Goal: Task Accomplishment & Management: Complete application form

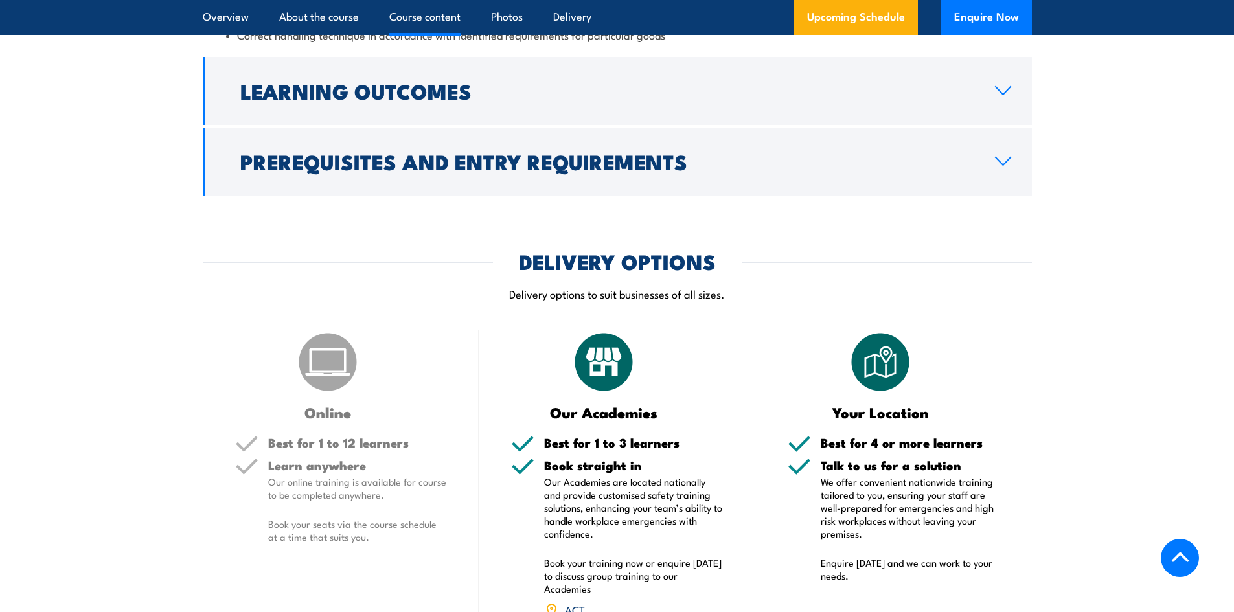
scroll to position [1296, 0]
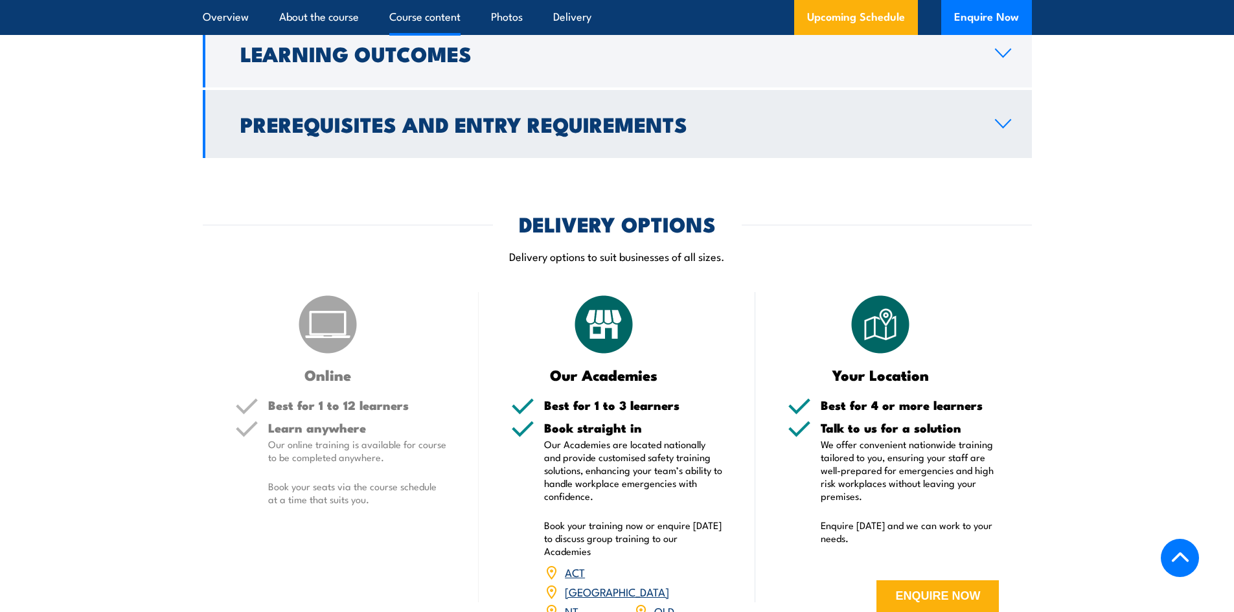
click at [1001, 128] on icon at bounding box center [1003, 124] width 15 height 8
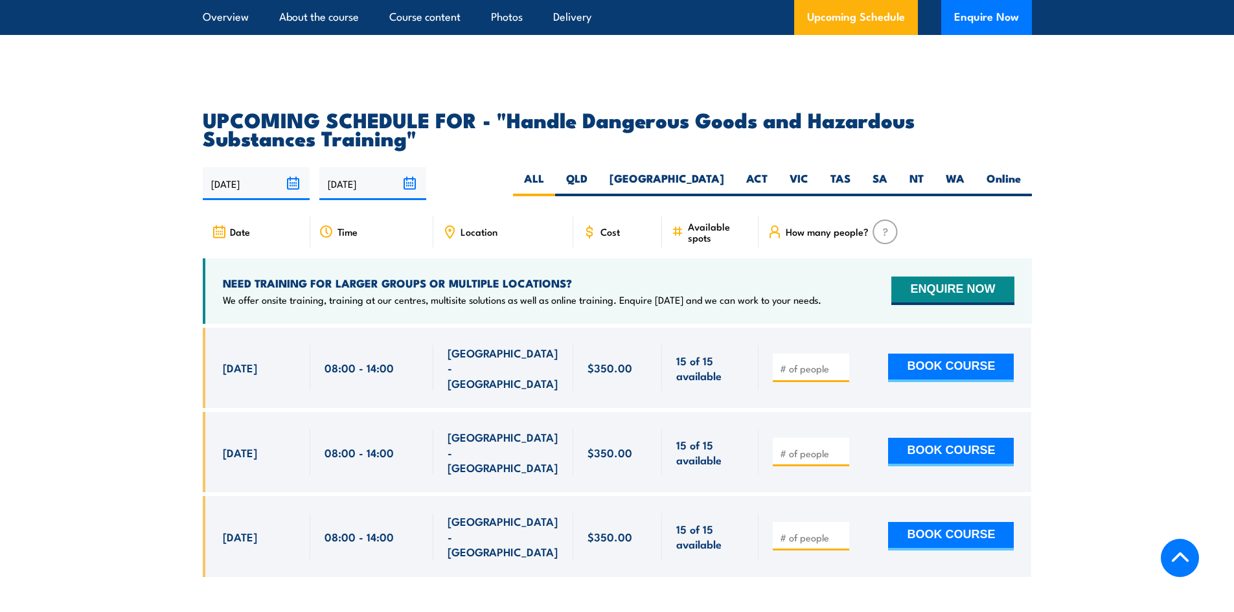
scroll to position [2054, 0]
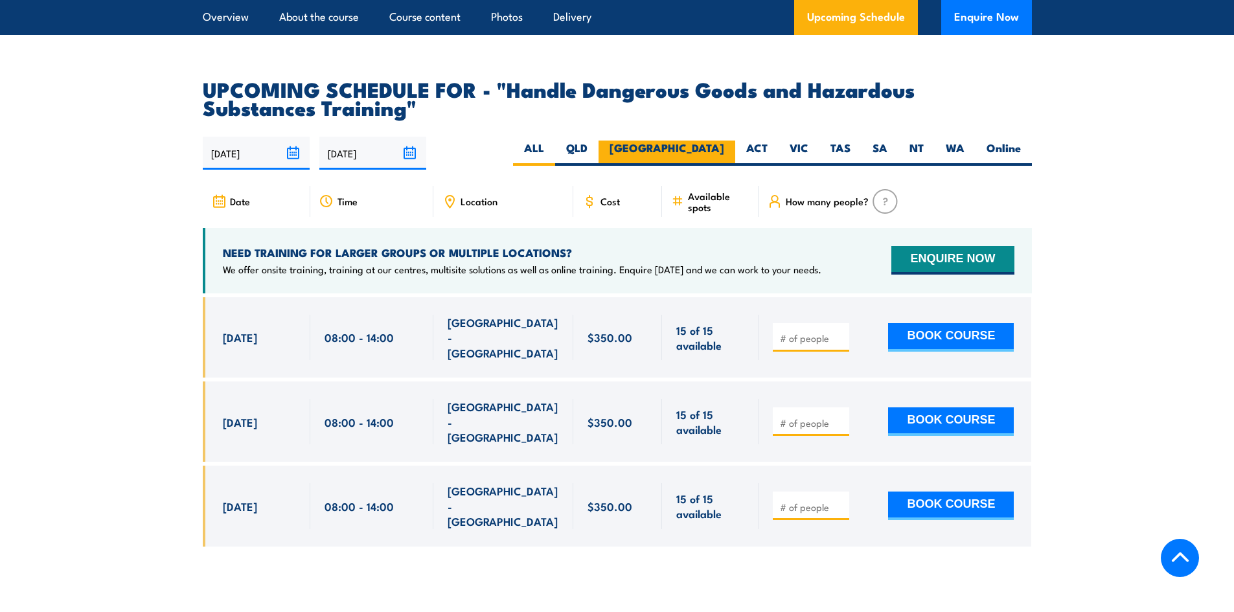
click at [723, 154] on label "[GEOGRAPHIC_DATA]" at bounding box center [667, 153] width 137 height 25
click at [724, 149] on input "[GEOGRAPHIC_DATA]" at bounding box center [728, 145] width 8 height 8
radio input "true"
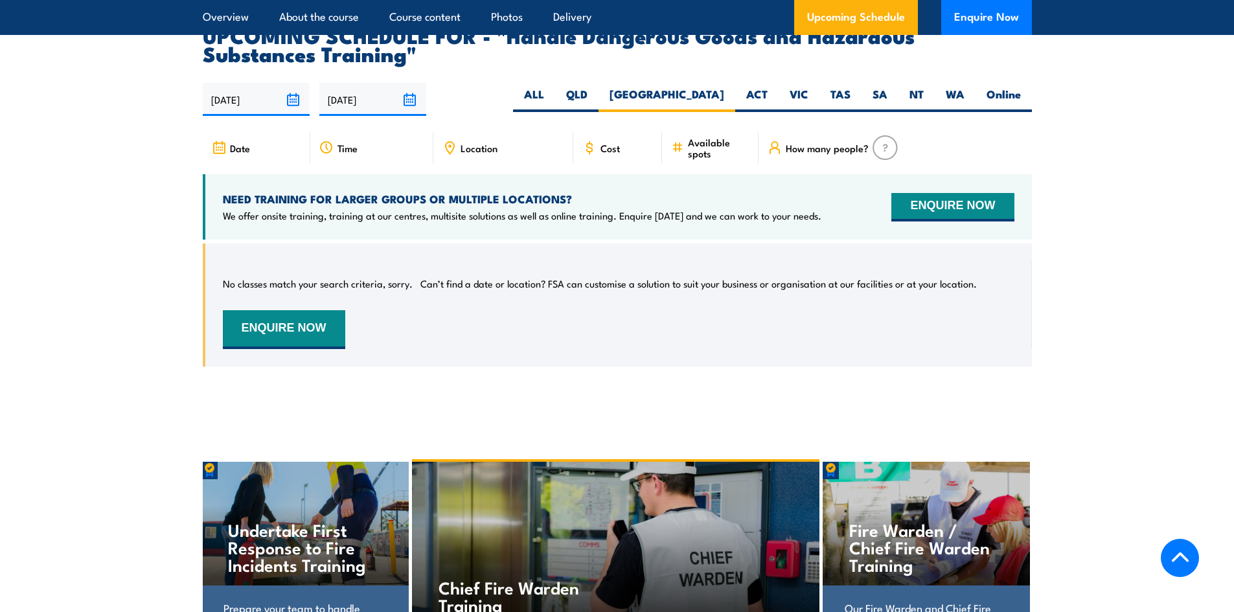
scroll to position [2040, 0]
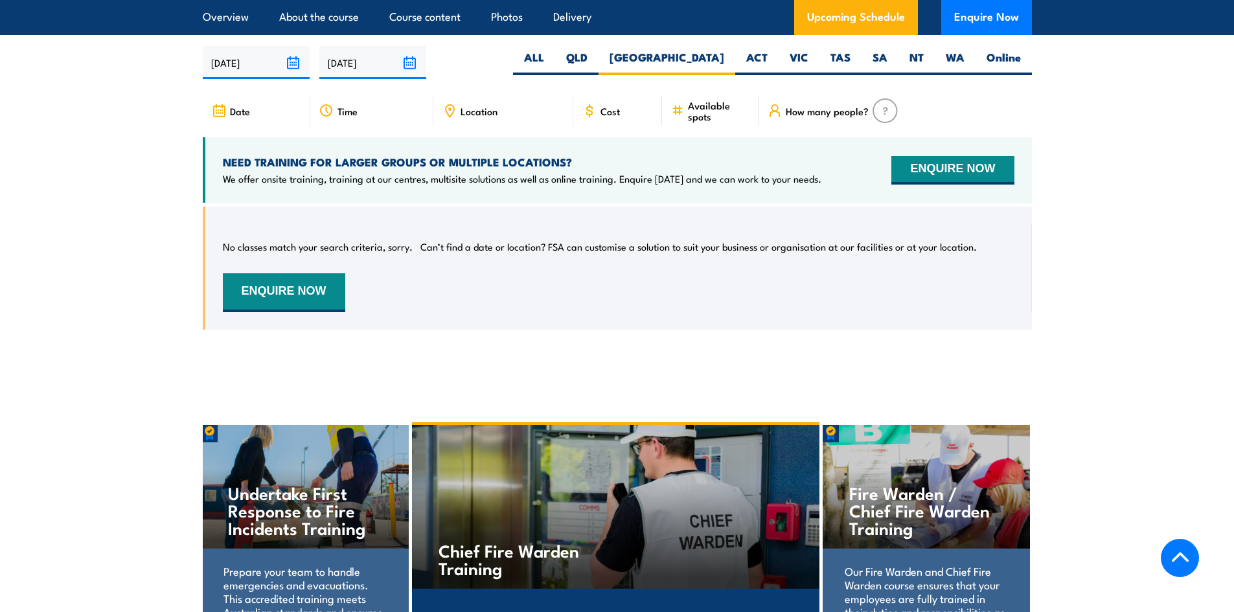
click at [293, 71] on input "17/08/2025" at bounding box center [256, 62] width 107 height 33
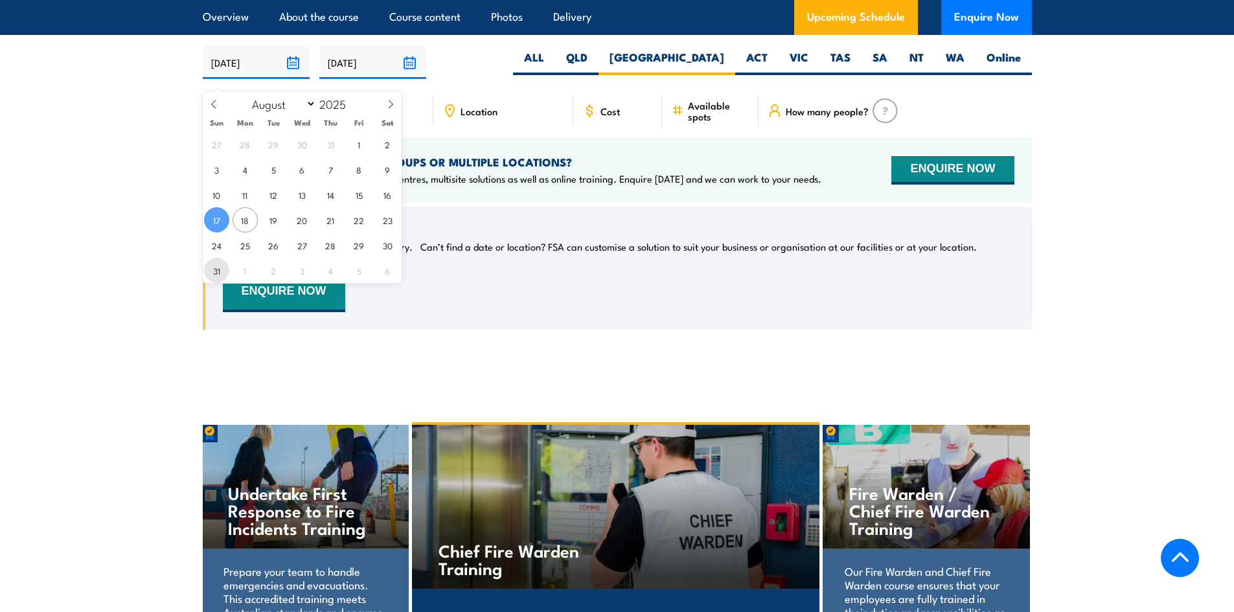
click at [215, 277] on span "31" at bounding box center [216, 270] width 25 height 25
type input "31/08/2025"
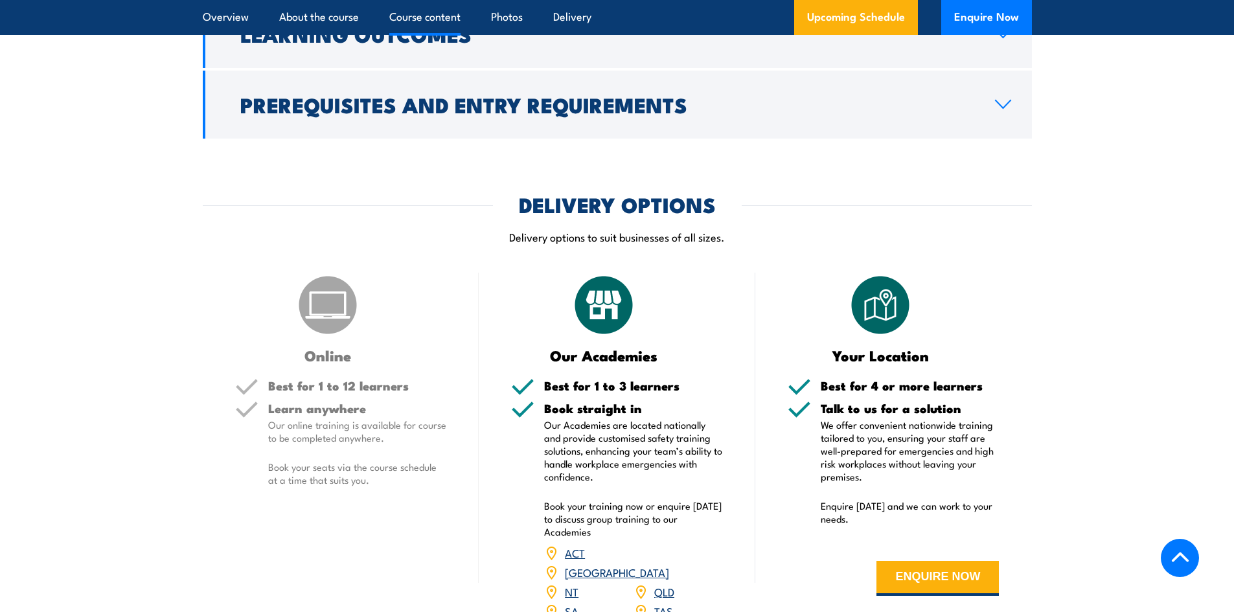
scroll to position [1105, 0]
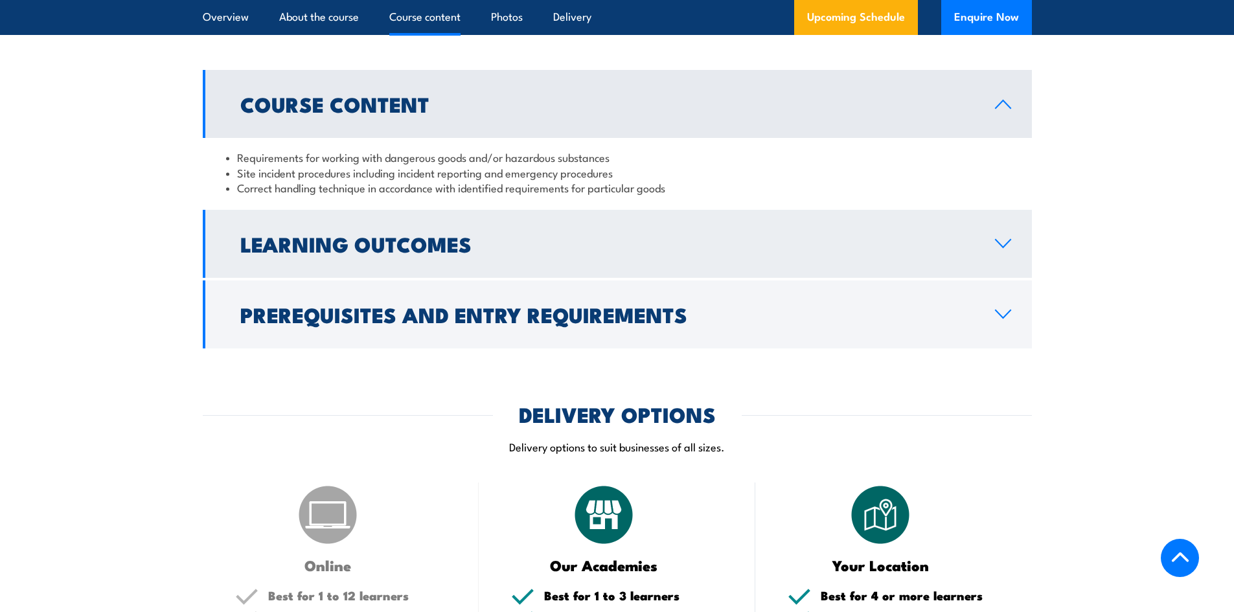
drag, startPoint x: 253, startPoint y: 260, endPoint x: 242, endPoint y: 260, distance: 11.7
click at [253, 253] on h2 "Learning Outcomes" at bounding box center [607, 244] width 734 height 18
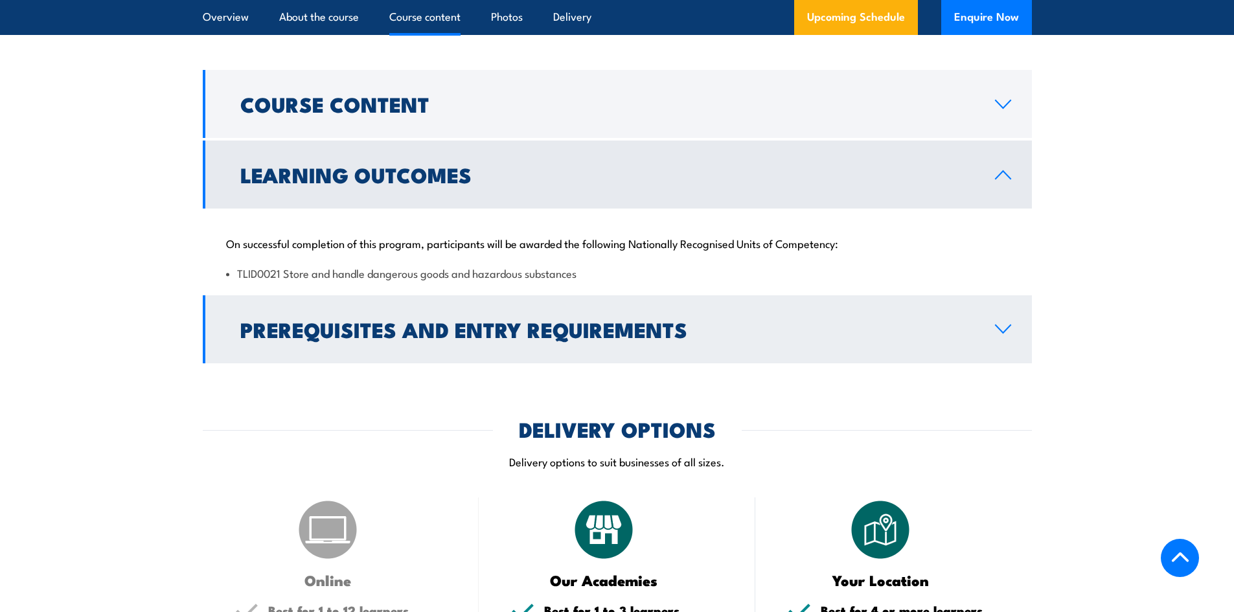
click at [334, 338] on h2 "Prerequisites and Entry Requirements" at bounding box center [607, 329] width 734 height 18
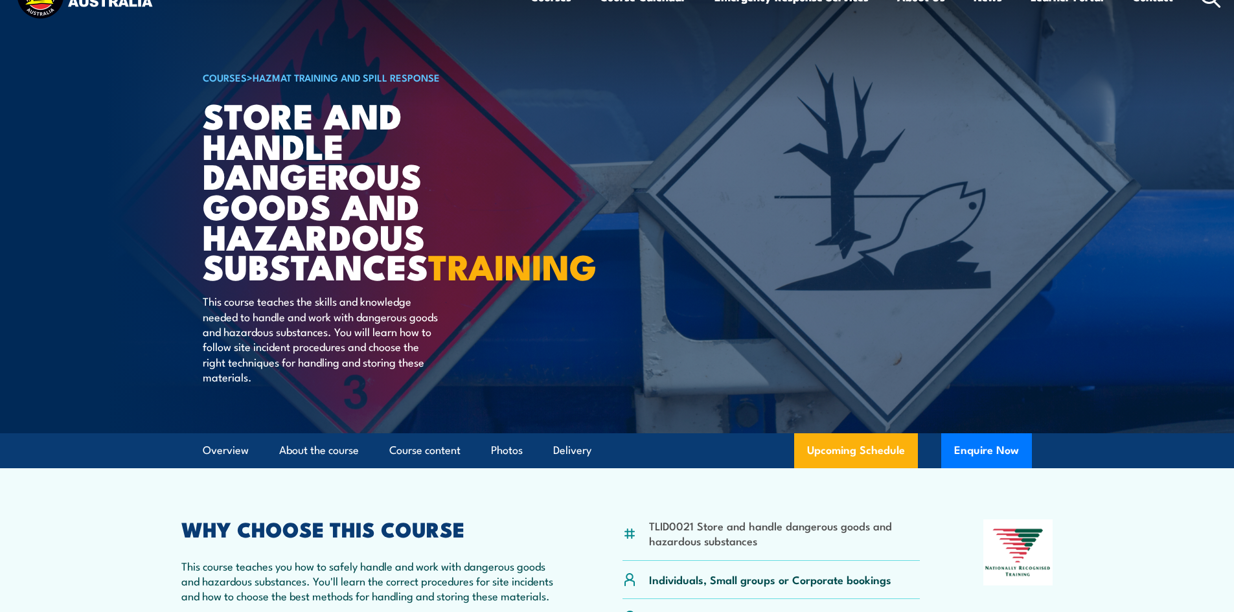
scroll to position [0, 0]
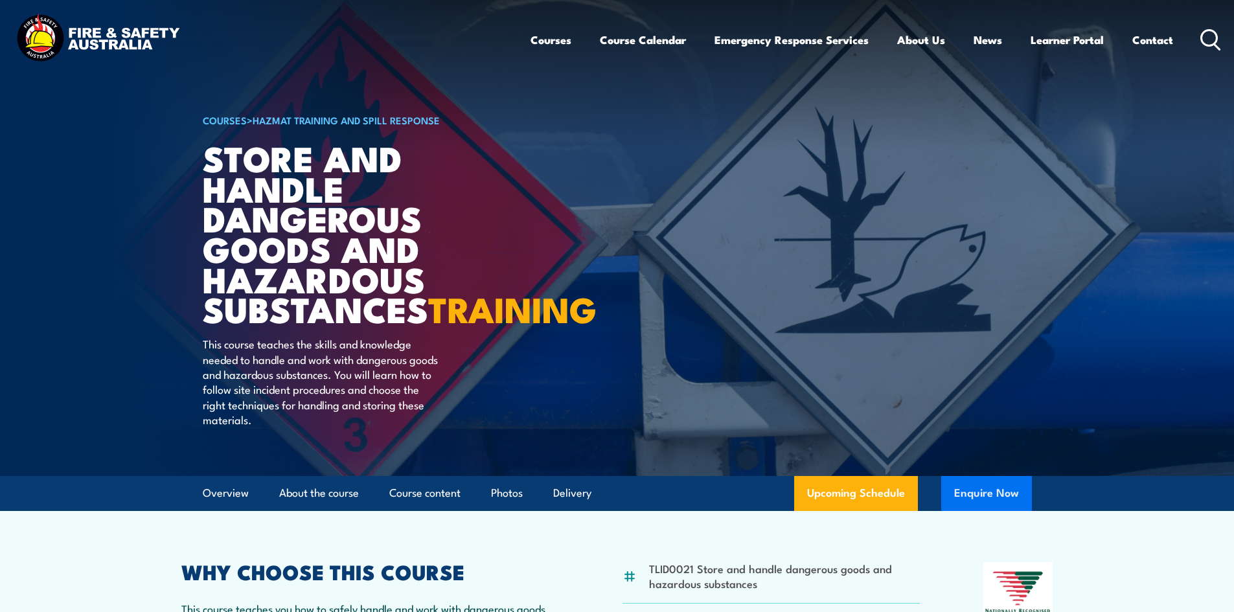
click at [989, 511] on button "Enquire Now" at bounding box center [987, 493] width 91 height 35
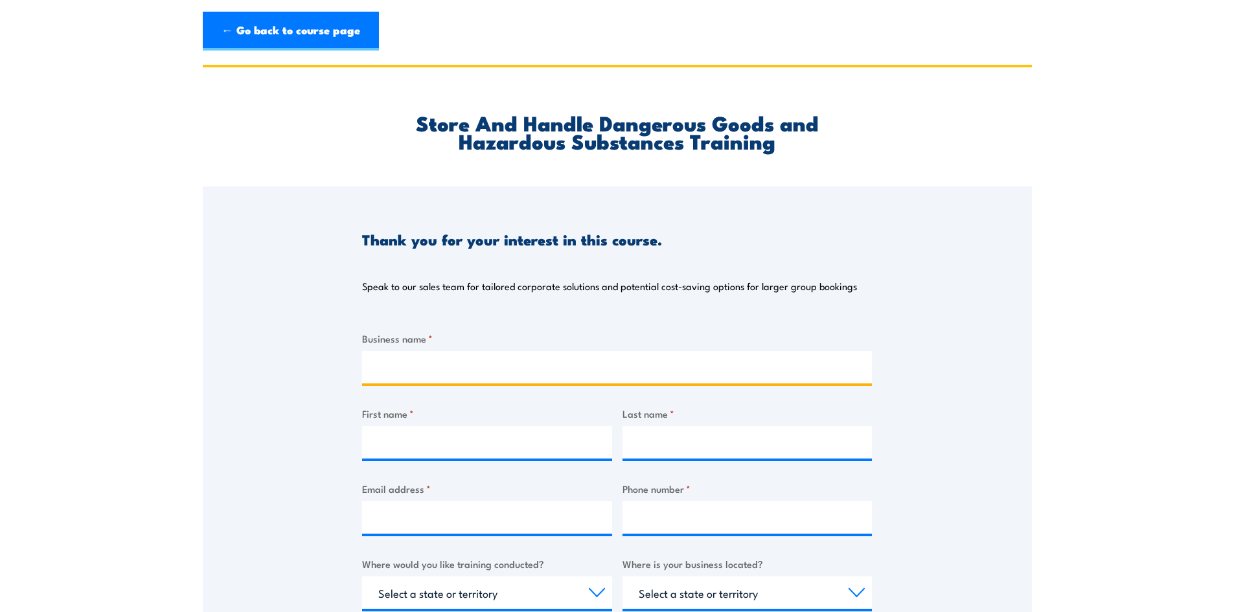
click at [386, 364] on input "Business name *" at bounding box center [617, 367] width 510 height 32
type input "[GEOGRAPHIC_DATA]"
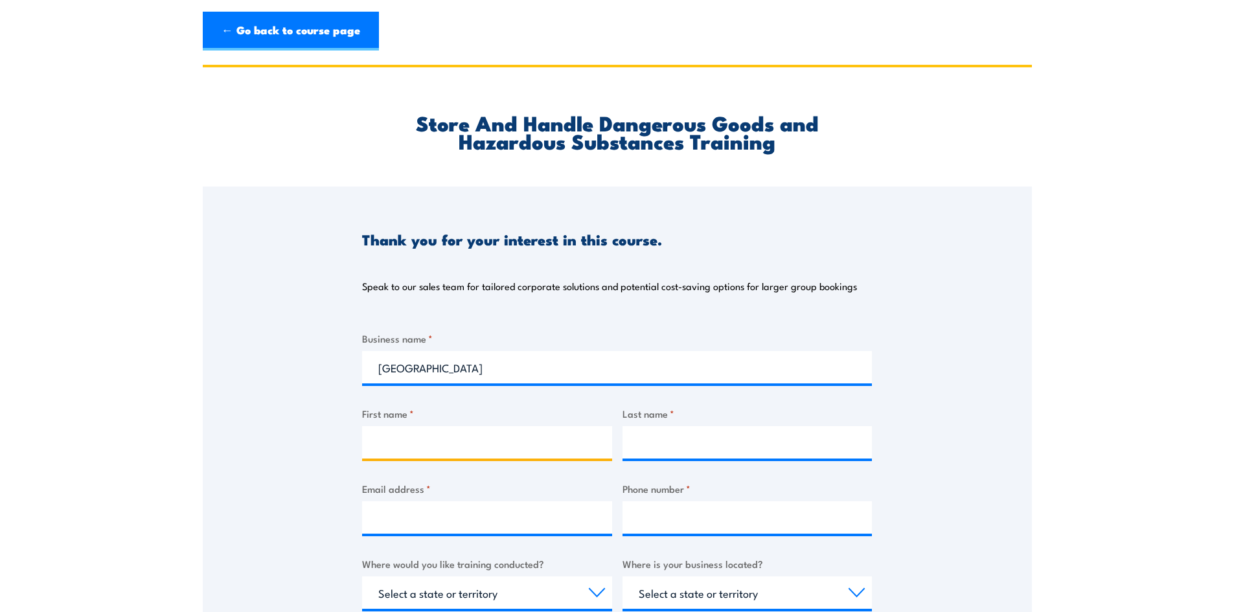
click at [518, 438] on input "First name *" at bounding box center [487, 442] width 250 height 32
type input "[PERSON_NAME]"
type input "Davis"
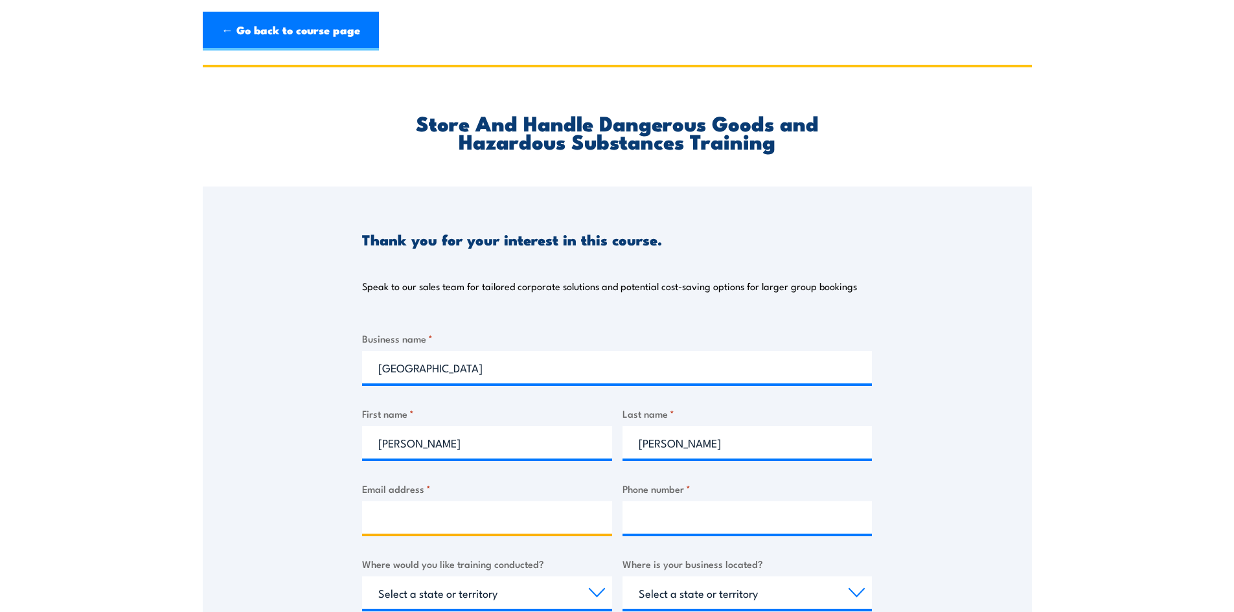
type input "ja.davis6470@gmail.com"
type input "0429722228"
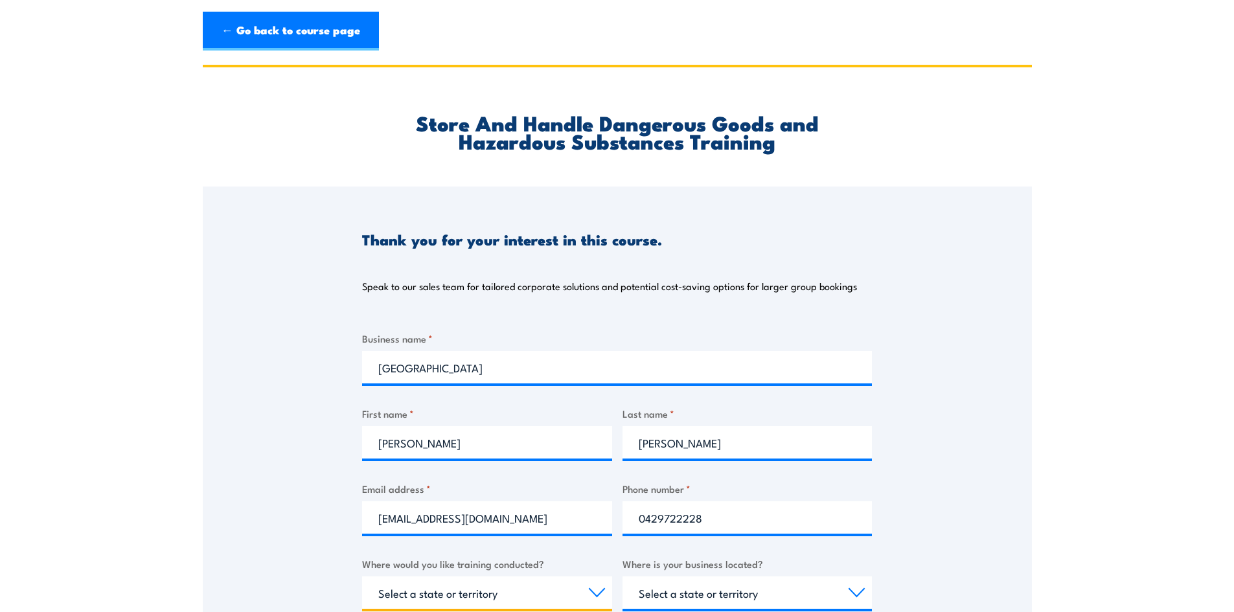
select select "[GEOGRAPHIC_DATA]"
drag, startPoint x: 496, startPoint y: 518, endPoint x: 257, endPoint y: 518, distance: 239.1
click at [257, 518] on div "Thank you for your interest in this course. Speak to our sales team for tailore…" at bounding box center [617, 510] width 829 height 647
type input "ja.davis@newcastle.edu.au"
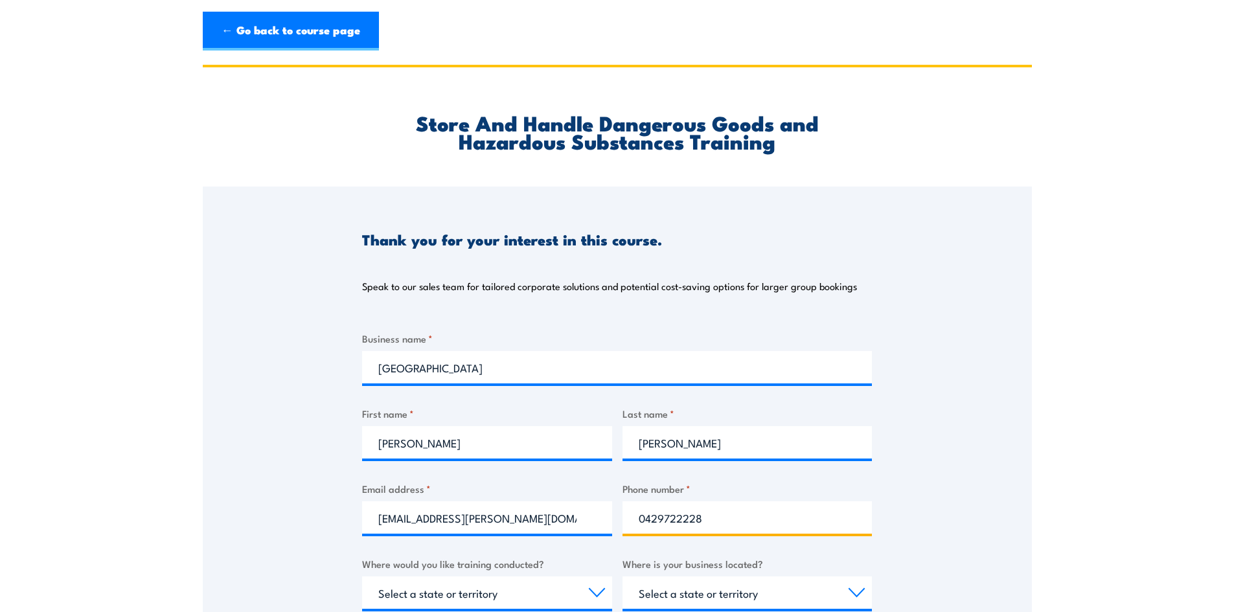
drag, startPoint x: 711, startPoint y: 522, endPoint x: 531, endPoint y: 524, distance: 180.1
click at [531, 524] on div "Business name * University of Newcastle First name * Ja Last name * Davis Email…" at bounding box center [617, 574] width 510 height 487
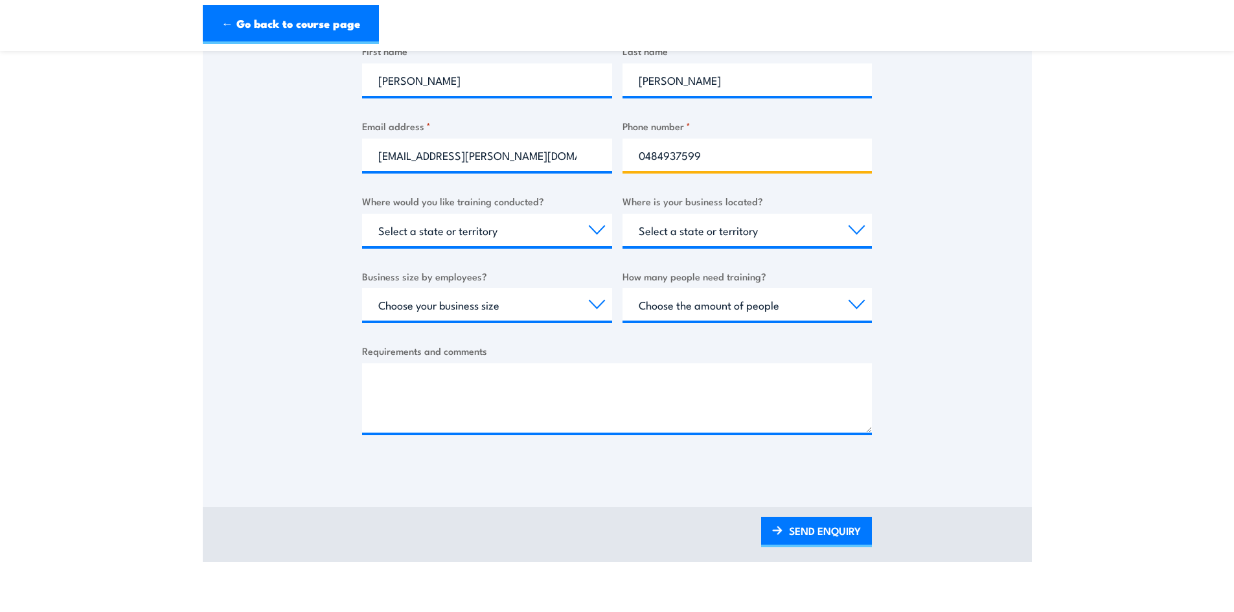
scroll to position [389, 0]
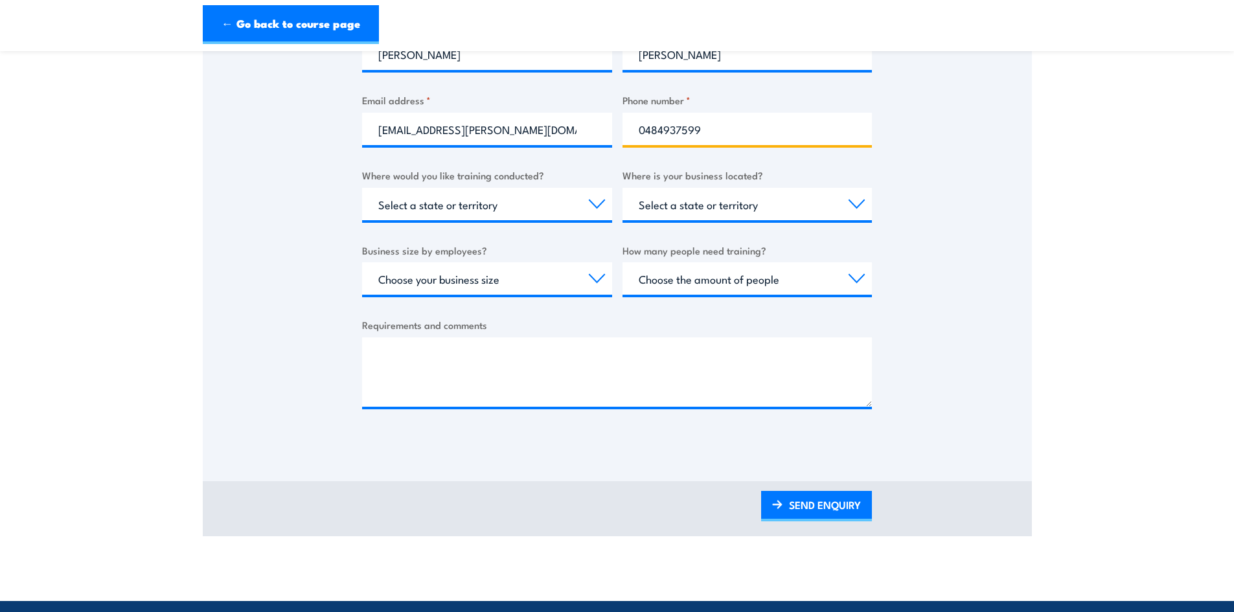
type input "0484937599"
click at [527, 268] on select "Choose your business size 1 to 19 20 to 199 200+" at bounding box center [487, 278] width 250 height 32
select select "200+"
click at [362, 262] on select "Choose your business size 1 to 19 20 to 199 200+" at bounding box center [487, 278] width 250 height 32
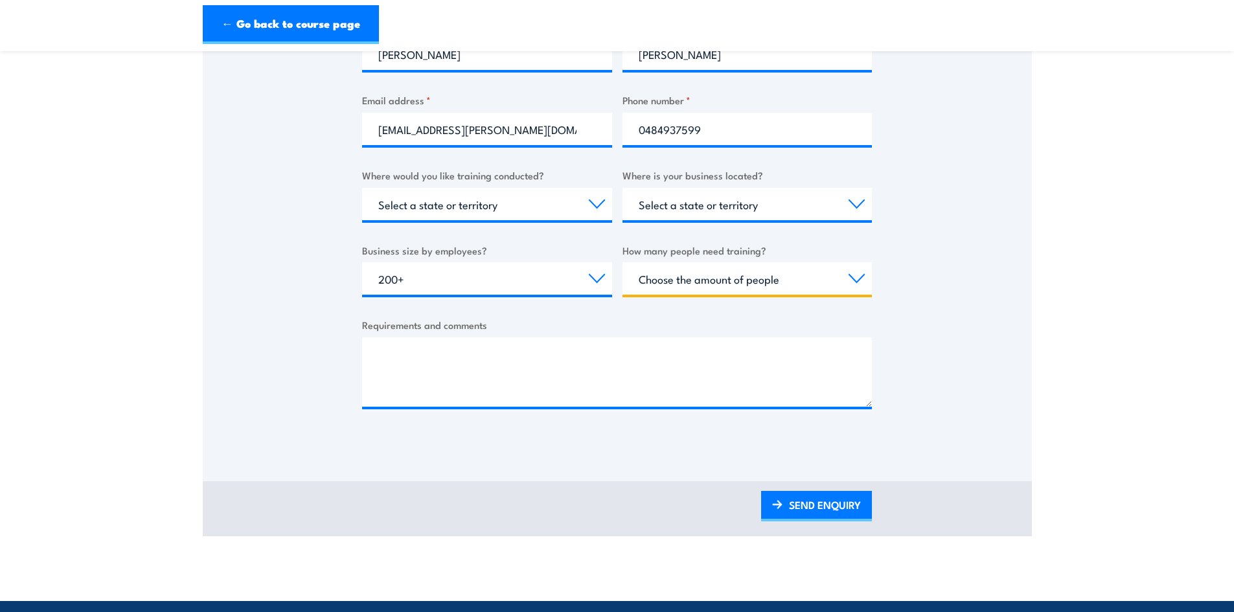
click at [721, 279] on select "Choose the amount of people 1 to 4 5 to 19 20+" at bounding box center [748, 278] width 250 height 32
select select "1 to 4"
click at [623, 262] on select "Choose the amount of people 1 to 4 5 to 19 20+" at bounding box center [748, 278] width 250 height 32
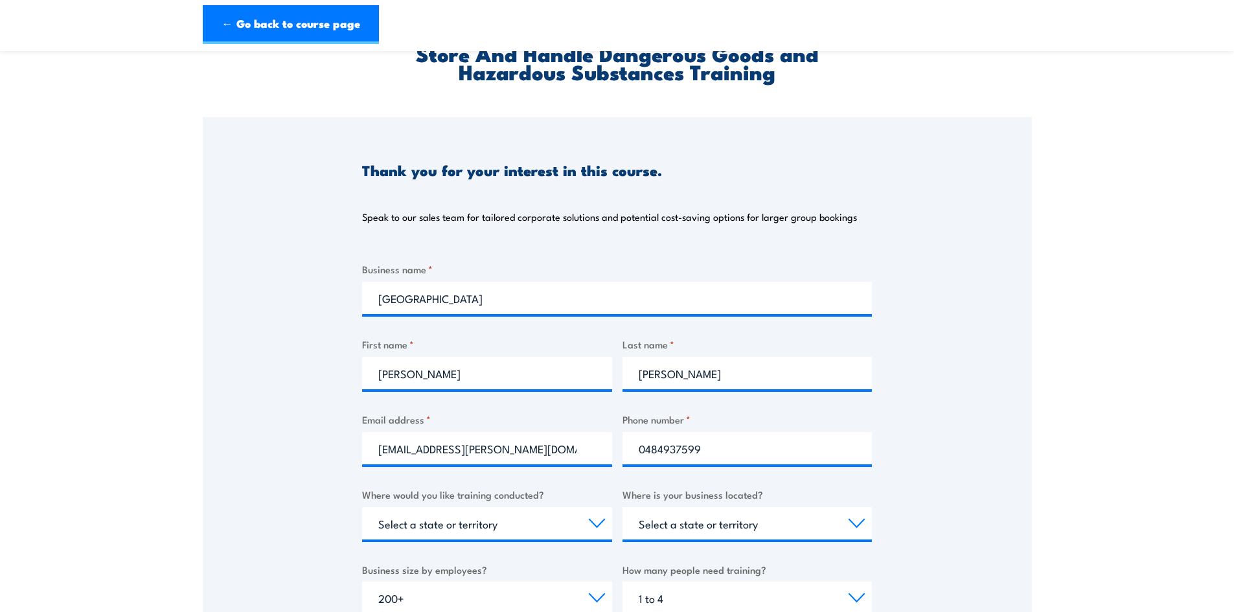
scroll to position [259, 0]
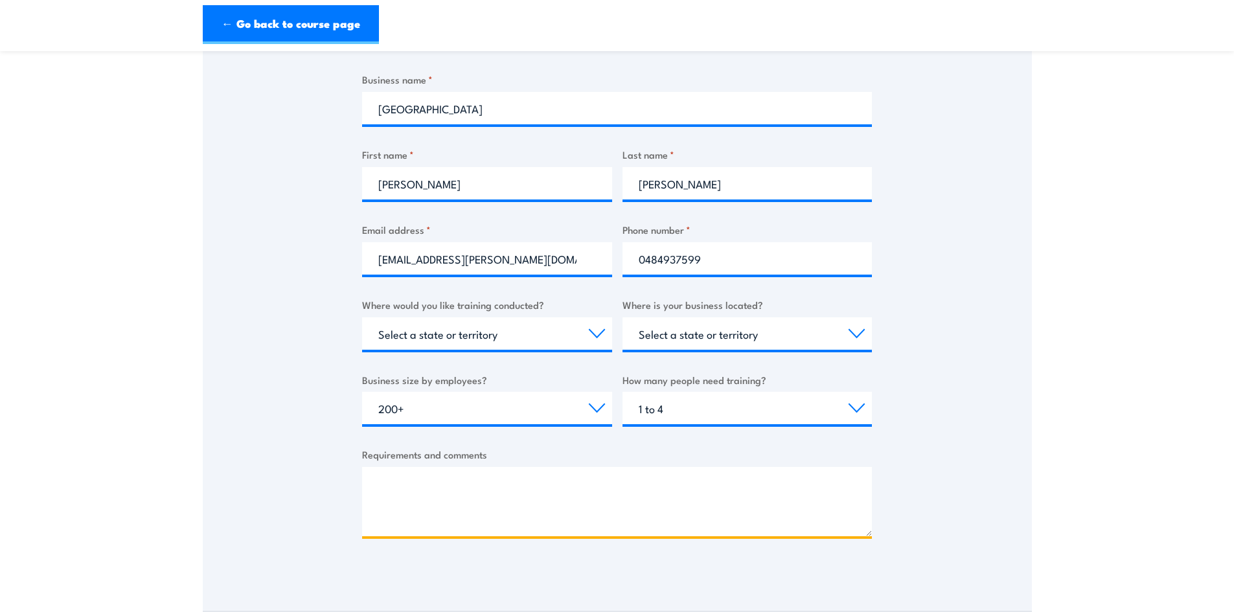
click at [487, 496] on textarea "Requirements and comments" at bounding box center [617, 501] width 510 height 69
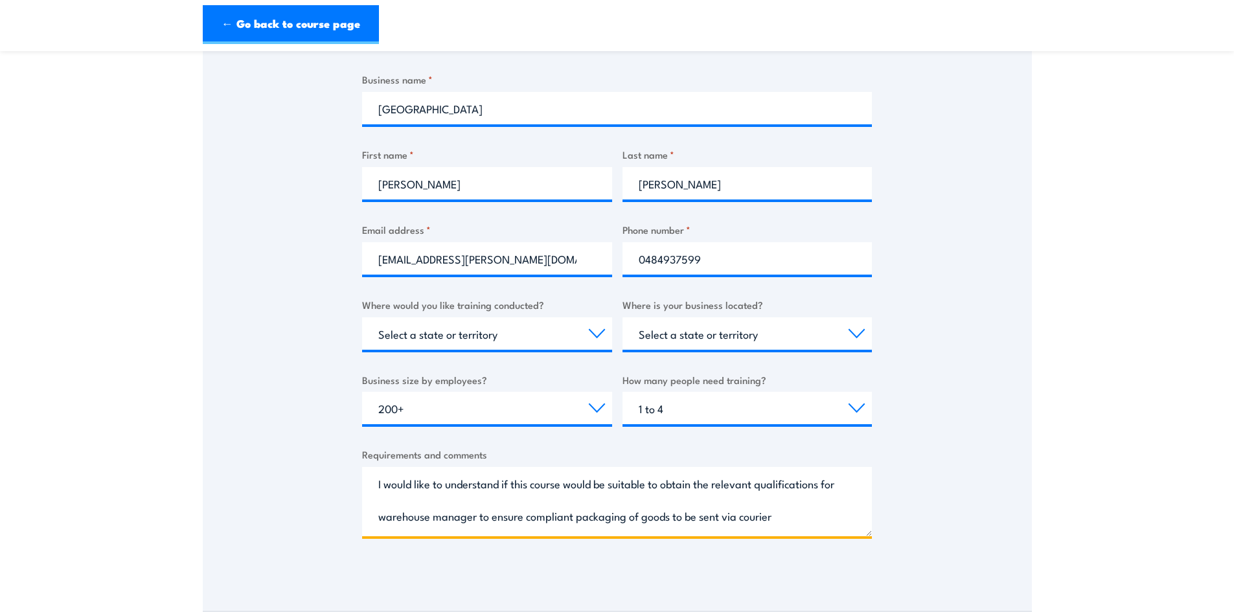
click at [575, 518] on textarea "I would like to understand if this course would be suitable to obtain the relev…" at bounding box center [617, 501] width 510 height 69
drag, startPoint x: 636, startPoint y: 513, endPoint x: 658, endPoint y: 492, distance: 30.7
click at [636, 513] on textarea "I would like to understand if this course would be suitable to obtain the relev…" at bounding box center [617, 501] width 510 height 69
click at [807, 514] on textarea "I would like to understand if this course would be suitable to obtain the relev…" at bounding box center [617, 501] width 510 height 69
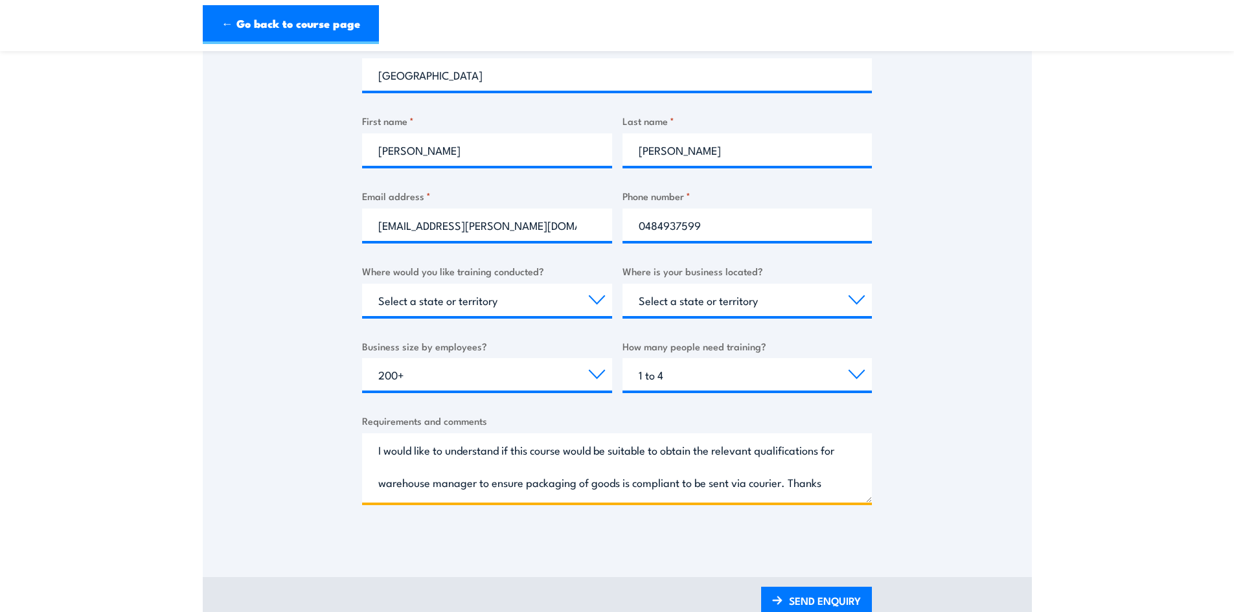
scroll to position [389, 0]
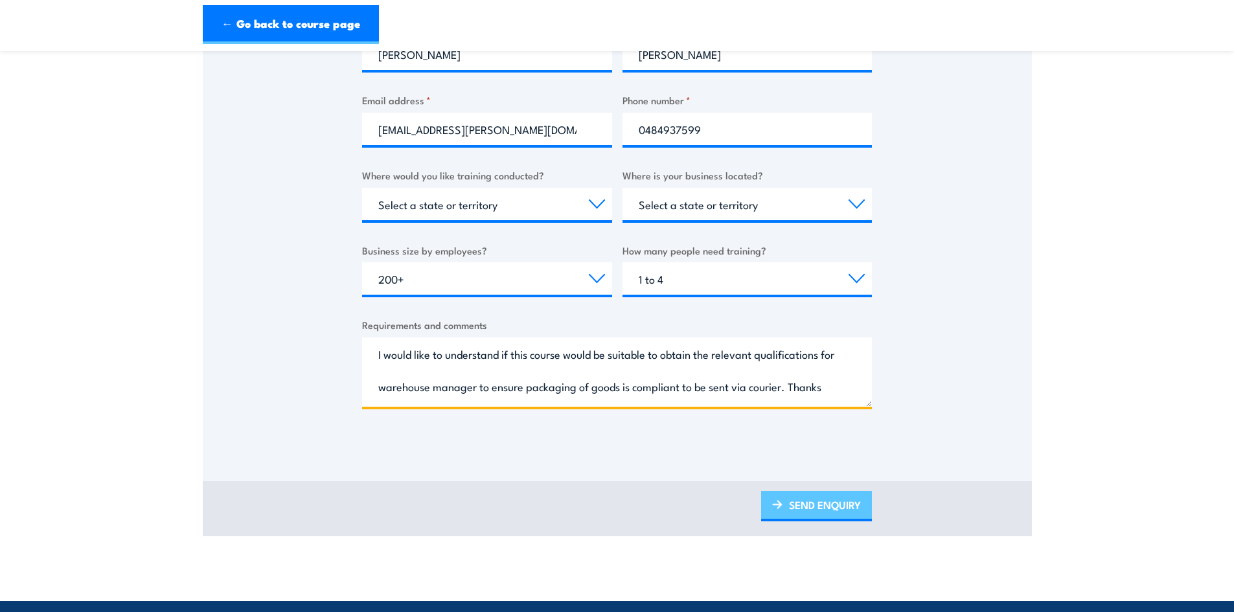
type textarea "I would like to understand if this course would be suitable to obtain the relev…"
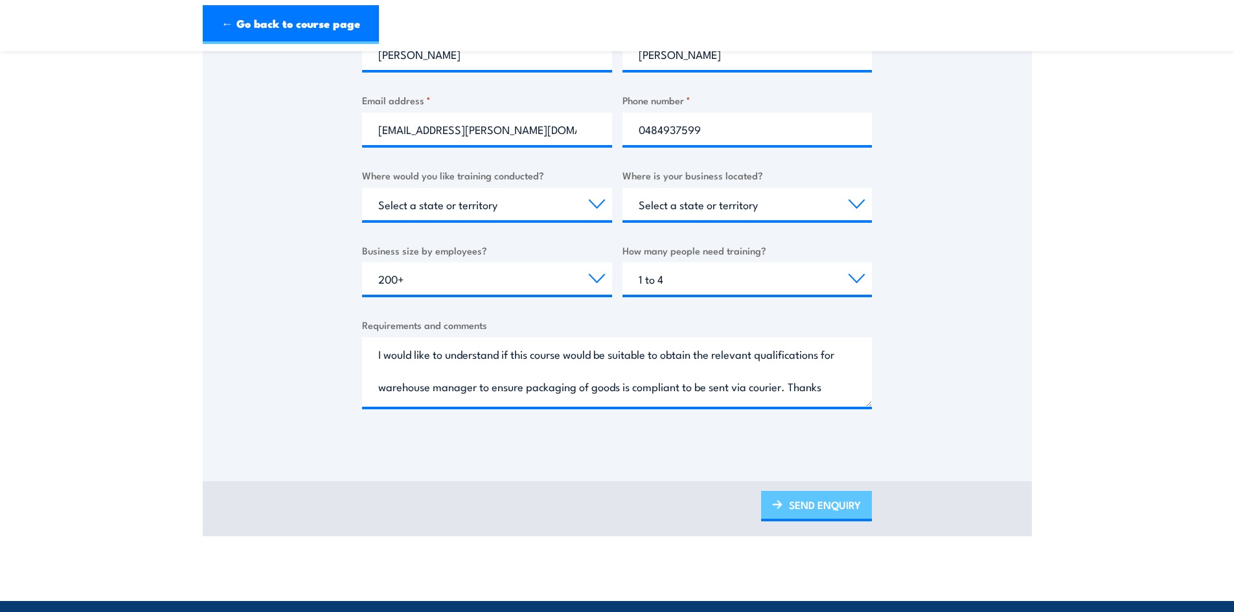
click at [830, 502] on link "SEND ENQUIRY" at bounding box center [816, 506] width 111 height 30
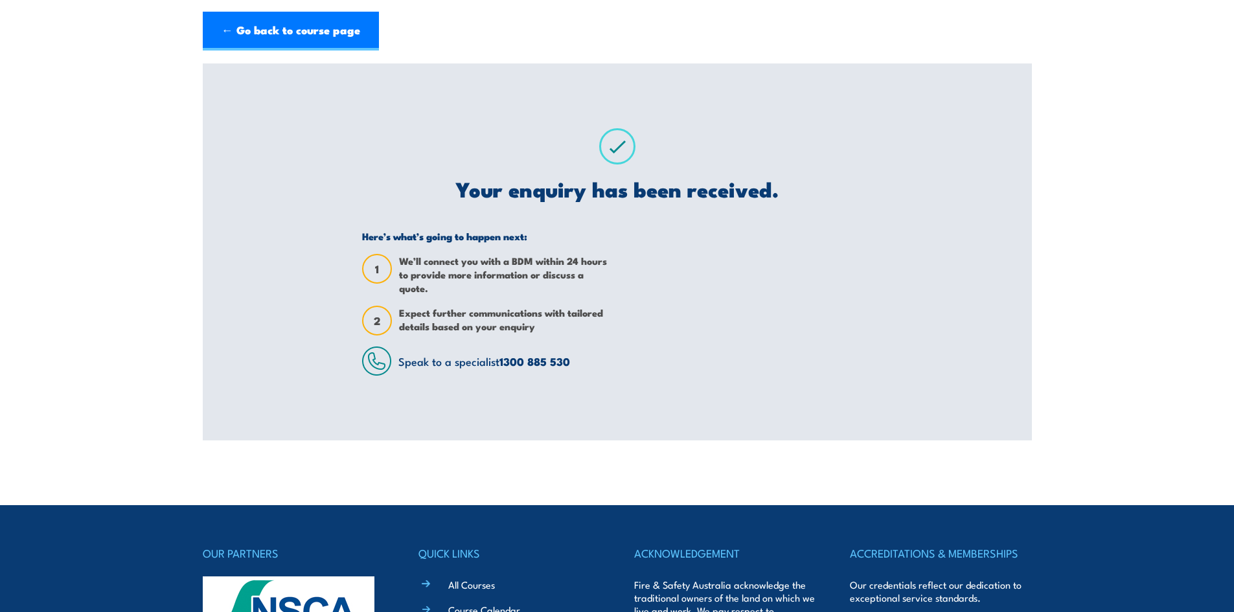
scroll to position [0, 0]
